Goal: Ask a question

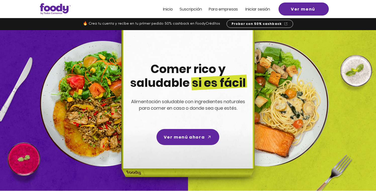
click at [170, 138] on span "Ver menú ahora" at bounding box center [184, 137] width 41 height 6
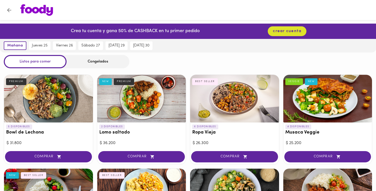
click at [10, 11] on icon "Volver" at bounding box center [9, 10] width 6 height 6
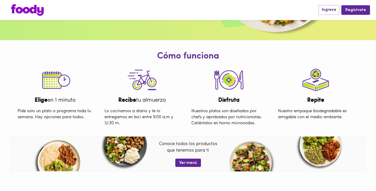
scroll to position [145, 0]
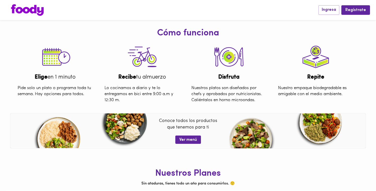
click at [149, 59] on img at bounding box center [142, 57] width 35 height 33
click at [228, 58] on img at bounding box center [228, 57] width 35 height 33
click at [318, 65] on img at bounding box center [315, 57] width 35 height 33
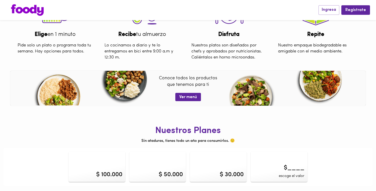
scroll to position [0, 0]
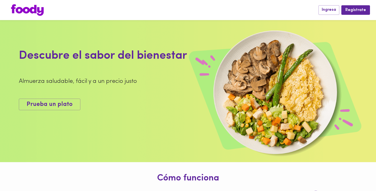
click at [25, 10] on img at bounding box center [27, 10] width 33 height 12
click at [57, 105] on span "Prueba un plato" at bounding box center [50, 104] width 46 height 7
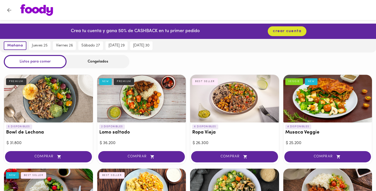
click at [151, 106] on div at bounding box center [141, 99] width 89 height 48
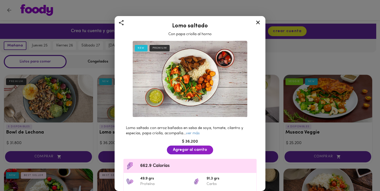
scroll to position [60, 0]
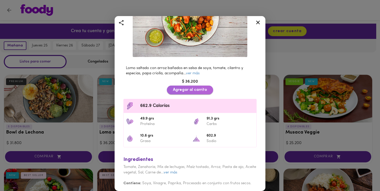
click at [191, 90] on span "Agregar al carrito" at bounding box center [190, 90] width 34 height 5
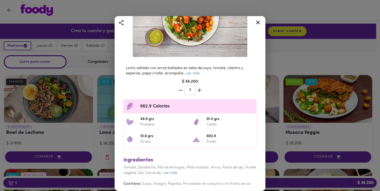
click at [279, 136] on div "Lomo saltado Con papa criolla al horno NEW PREMIUM Lomo saltado con arroz bañad…" at bounding box center [190, 95] width 380 height 191
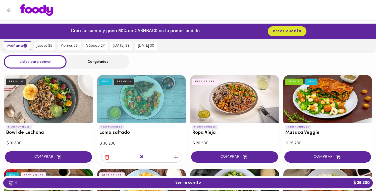
click at [335, 183] on span "1 Ver mi carrito $ 36.200" at bounding box center [187, 183] width 361 height 5
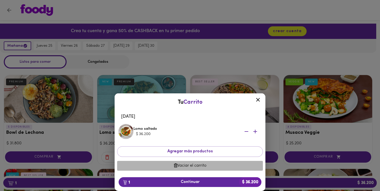
click at [210, 165] on span "Vaciar el carrito" at bounding box center [190, 166] width 138 height 5
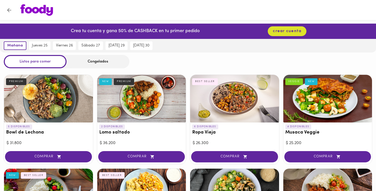
click at [9, 9] on icon "Volver" at bounding box center [9, 10] width 6 height 6
click at [9, 11] on icon "Volver" at bounding box center [9, 10] width 6 height 6
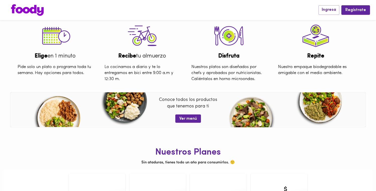
scroll to position [167, 0]
click at [189, 121] on span "Ver menú" at bounding box center [188, 118] width 18 height 5
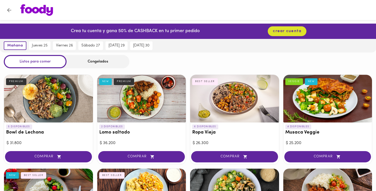
click at [84, 67] on div "Congelados" at bounding box center [98, 61] width 63 height 13
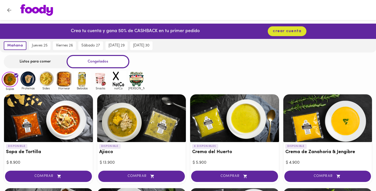
click at [97, 82] on img at bounding box center [100, 79] width 16 height 16
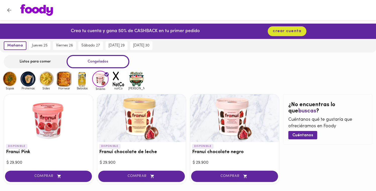
click at [37, 62] on div "Listos para comer" at bounding box center [35, 61] width 63 height 13
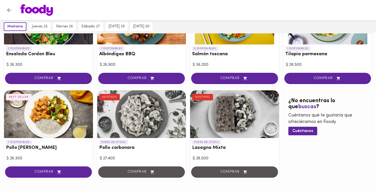
scroll to position [283, 0]
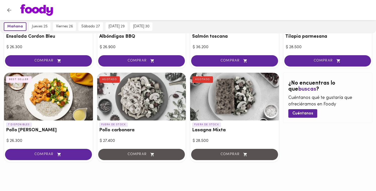
click at [8, 8] on icon "Volver" at bounding box center [9, 10] width 6 height 6
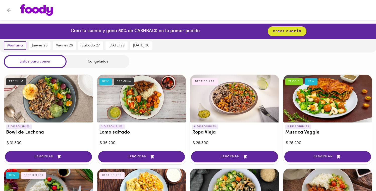
click at [8, 8] on icon "Volver" at bounding box center [9, 10] width 6 height 6
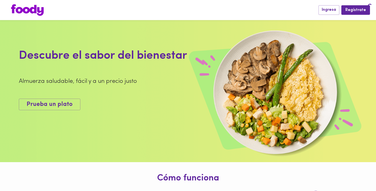
scroll to position [167, 0]
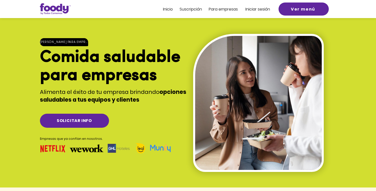
click at [213, 7] on span "Pa" at bounding box center [211, 9] width 5 height 6
click at [232, 9] on span "ra empresas" at bounding box center [225, 9] width 24 height 6
click at [287, 10] on span "Ver menú" at bounding box center [304, 9] width 48 height 11
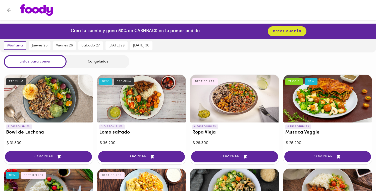
click at [8, 8] on icon "Volver" at bounding box center [9, 10] width 6 height 6
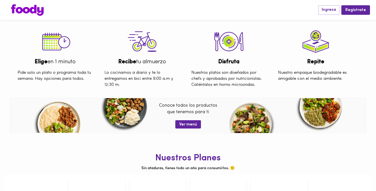
scroll to position [188, 0]
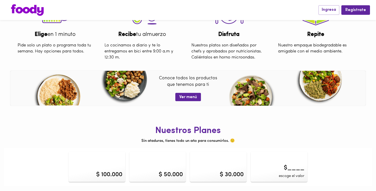
click at [110, 166] on div "$ 100.000" at bounding box center [97, 167] width 57 height 30
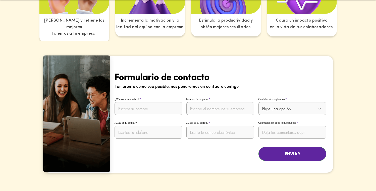
scroll to position [971, 0]
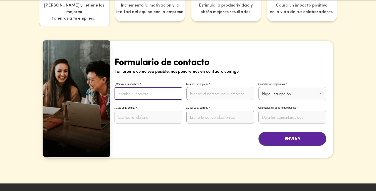
click at [159, 87] on input "¿Cómo es tu nombre?" at bounding box center [149, 93] width 68 height 13
type input "d"
type input "[PERSON_NAME]"
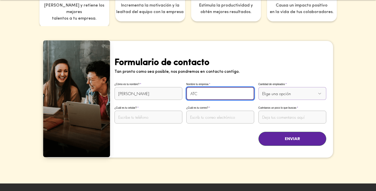
type input "ATC"
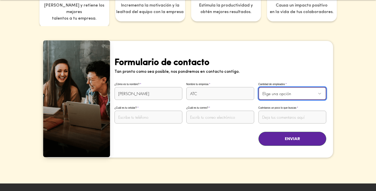
click at [306, 87] on select "Elige una opción De 1 a 10 empleados De 11 a 20 empleados De 21 a 50 empleados …" at bounding box center [292, 93] width 68 height 13
select select "De 11 a 20 empleados"
click at [258, 87] on select "Elige una opción De 1 a 10 empleados De 11 a 20 empleados De 21 a 50 empleados …" at bounding box center [292, 93] width 68 height 13
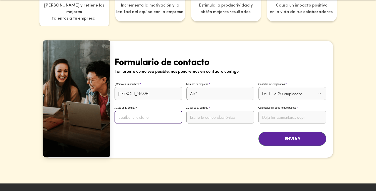
click at [156, 111] on input "¿Cuál es tu celular?" at bounding box center [149, 117] width 68 height 13
type input "3163371965"
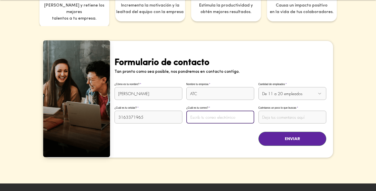
click at [207, 115] on input "¿Cuál es tu correo?" at bounding box center [220, 117] width 68 height 13
type input "[EMAIL_ADDRESS][DOMAIN_NAME]"
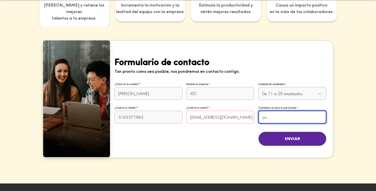
scroll to position [0, 56]
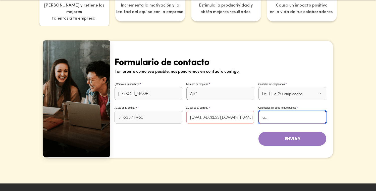
type input "quiero saber que paquetes manejan para empresas con 12 empleados"
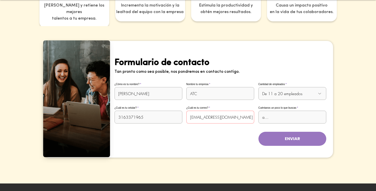
click at [285, 136] on span "ENVIAR" at bounding box center [292, 139] width 15 height 6
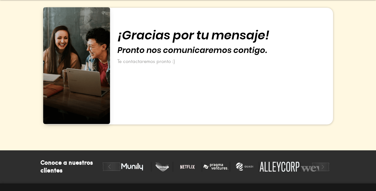
scroll to position [1005, 0]
